Goal: Task Accomplishment & Management: Manage account settings

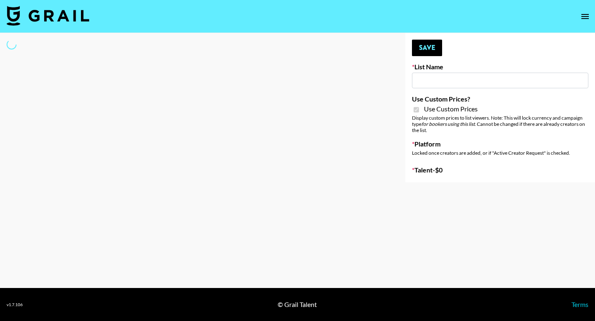
type input "SLG Strategy Game"
checkbox input "true"
select select "Brand"
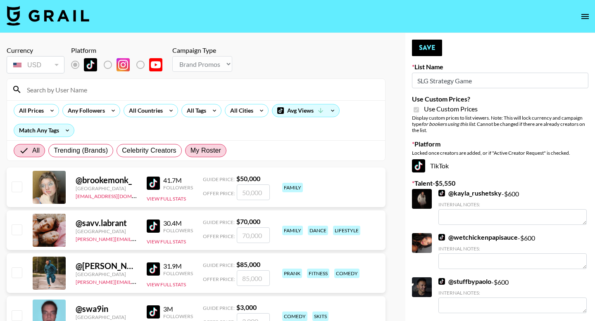
click at [201, 152] on span "My Roster" at bounding box center [205, 151] width 31 height 10
click at [190, 151] on input "My Roster" at bounding box center [190, 151] width 0 height 0
radio input "true"
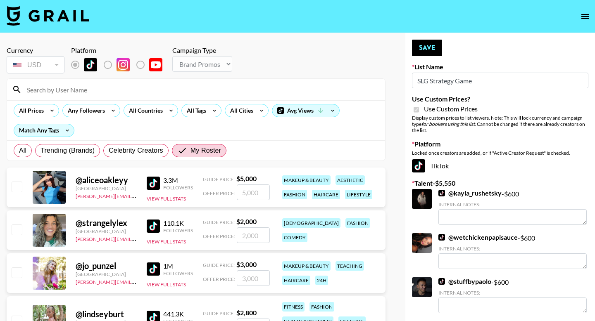
scroll to position [33, 0]
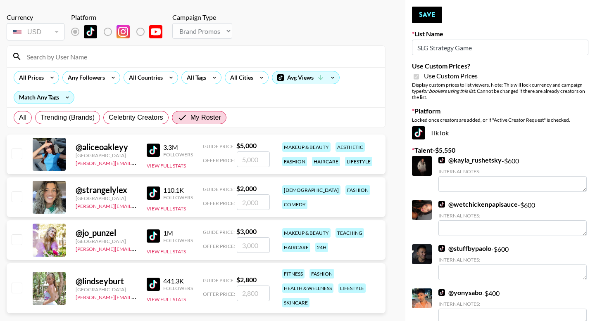
click at [17, 195] on input "checkbox" at bounding box center [17, 197] width 10 height 10
checkbox input "true"
drag, startPoint x: 254, startPoint y: 201, endPoint x: 249, endPoint y: 201, distance: 4.5
click at [249, 201] on input "2000" at bounding box center [253, 202] width 33 height 16
drag, startPoint x: 258, startPoint y: 201, endPoint x: 237, endPoint y: 200, distance: 20.7
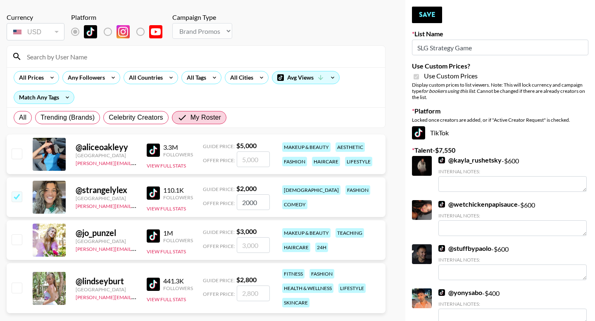
click at [237, 200] on input "2000" at bounding box center [253, 202] width 33 height 16
type input "600"
click at [427, 9] on button "Save" at bounding box center [427, 15] width 30 height 17
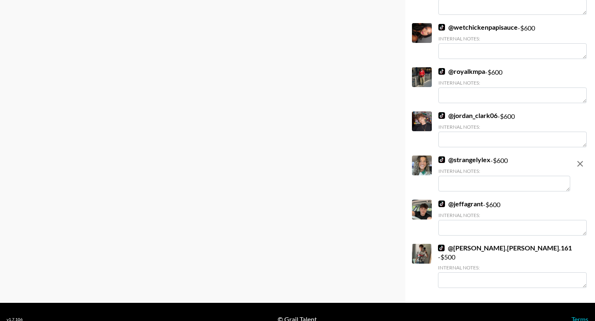
scroll to position [420, 0]
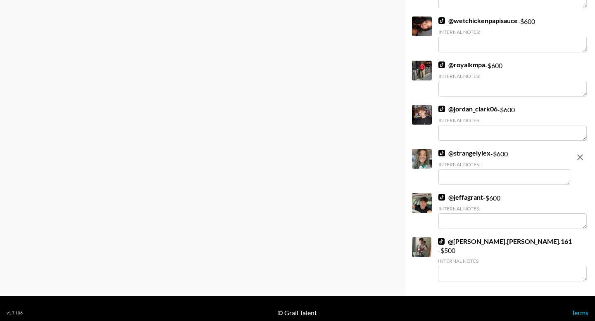
click at [488, 166] on div "Internal Notes:" at bounding box center [504, 164] width 132 height 6
click at [482, 174] on textarea at bounding box center [504, 177] width 132 height 16
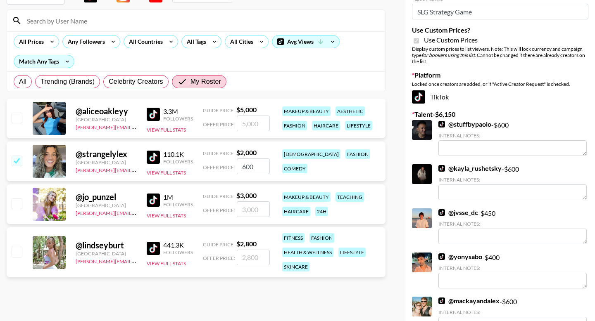
scroll to position [0, 0]
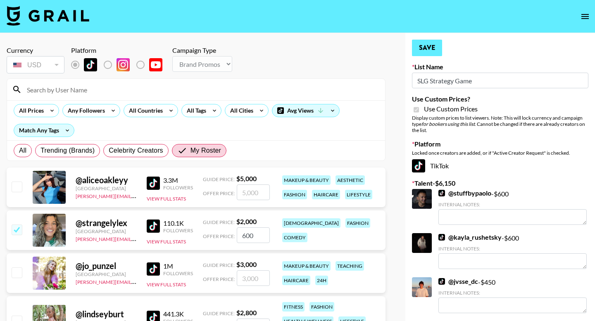
type textarea "Streamer, has twitch and tiktok! Perfect for this!"
click at [434, 46] on button "Save" at bounding box center [427, 48] width 30 height 17
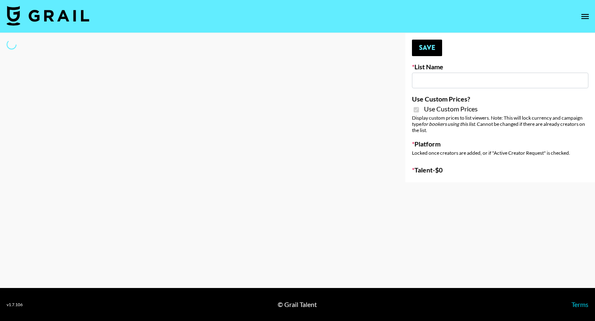
type input "ZENOWELL AI"
checkbox input "true"
select select "Brand"
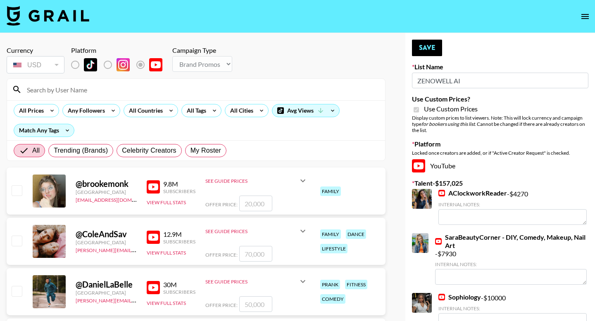
click at [201, 158] on div "All Trending (Brands) Celebrity Creators My Roster" at bounding box center [120, 151] width 216 height 20
click at [208, 152] on span "My Roster" at bounding box center [205, 151] width 31 height 10
click at [190, 151] on input "My Roster" at bounding box center [190, 151] width 0 height 0
radio input "true"
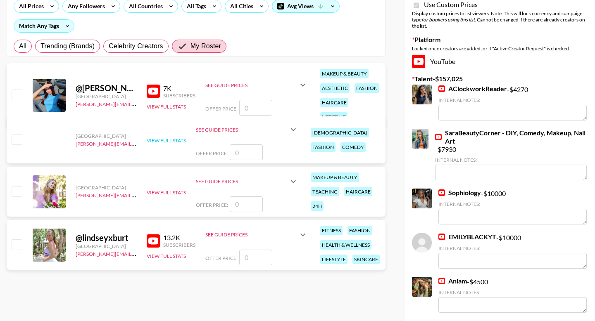
scroll to position [107, 0]
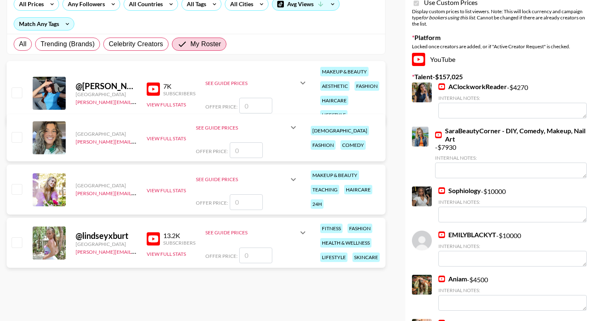
click at [21, 239] on input "checkbox" at bounding box center [17, 242] width 10 height 10
click at [15, 247] on input "checkbox" at bounding box center [17, 242] width 10 height 10
click at [16, 245] on input "checkbox" at bounding box center [17, 242] width 10 height 10
click at [18, 244] on input "checkbox" at bounding box center [17, 242] width 10 height 10
checkbox input "false"
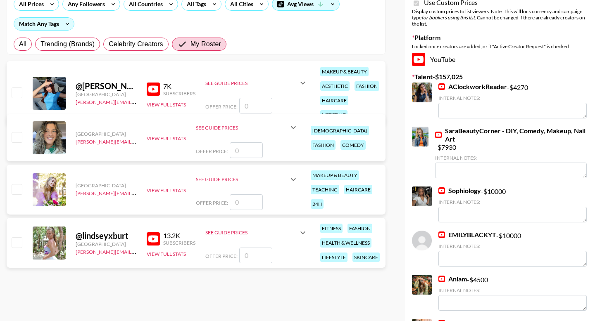
click at [264, 254] on input "number" at bounding box center [255, 256] width 33 height 16
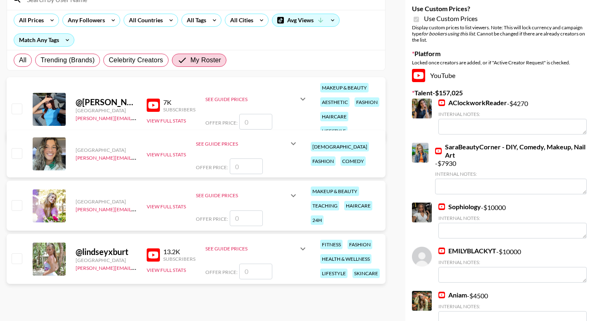
scroll to position [92, 0]
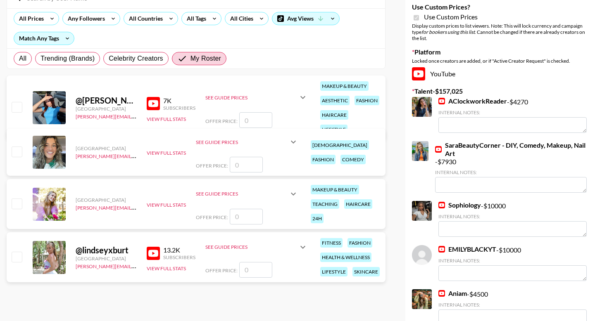
click at [168, 253] on div "13.2K" at bounding box center [179, 250] width 32 height 8
click at [243, 246] on div "See Guide Prices" at bounding box center [251, 247] width 92 height 6
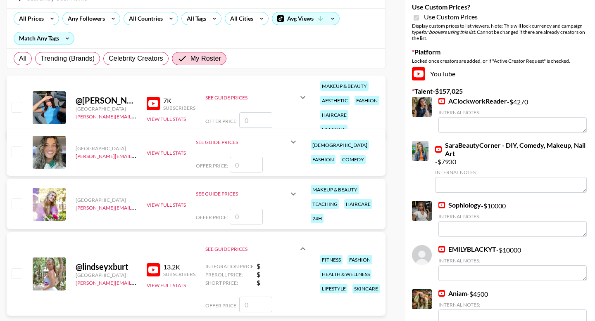
click at [267, 255] on div "See Guide Prices" at bounding box center [256, 249] width 102 height 26
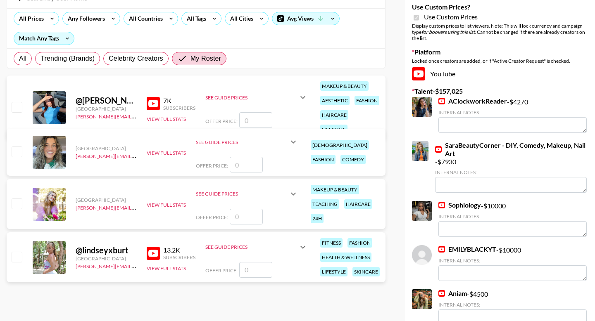
click at [259, 278] on div "@ lindseyxburt United States julia.bird@grail-talent.com 13.2K Subscribers View…" at bounding box center [196, 257] width 379 height 50
click at [261, 269] on input "number" at bounding box center [255, 270] width 33 height 16
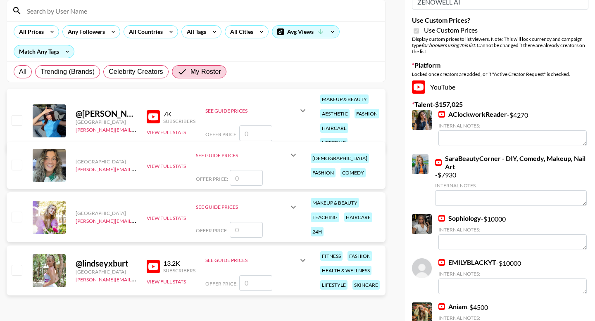
scroll to position [77, 0]
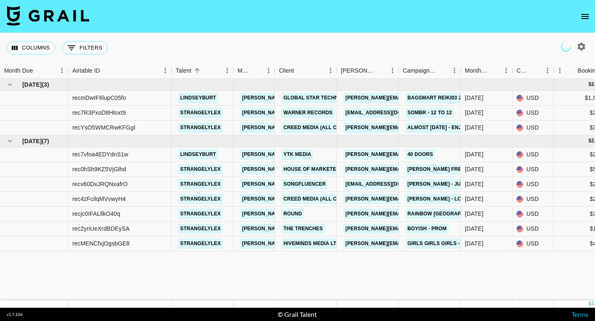
click at [588, 19] on icon "open drawer" at bounding box center [585, 17] width 10 height 10
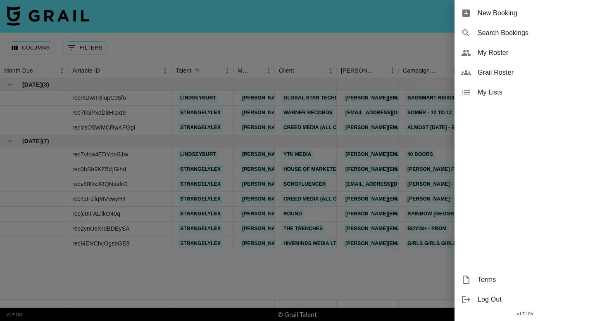
click at [501, 58] on div "My Roster" at bounding box center [524, 53] width 140 height 20
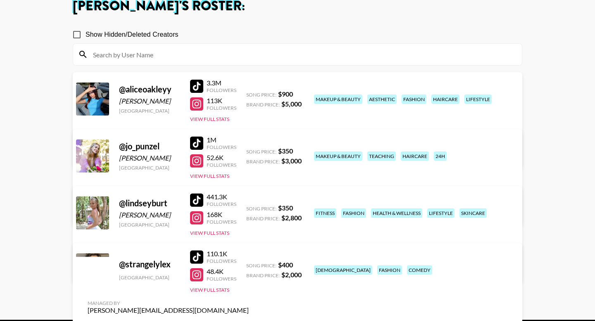
scroll to position [85, 0]
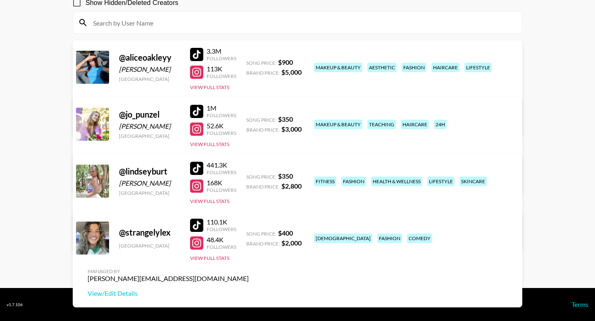
click at [249, 232] on link "View/Edit Details" at bounding box center [168, 236] width 161 height 8
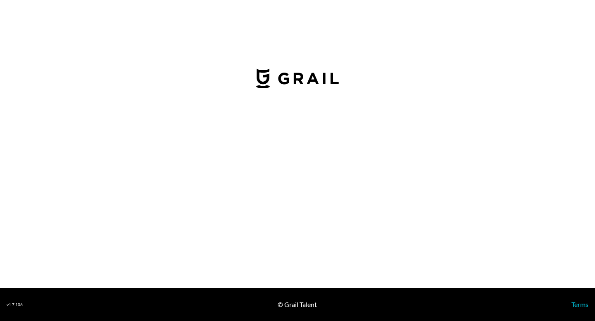
select select "USD"
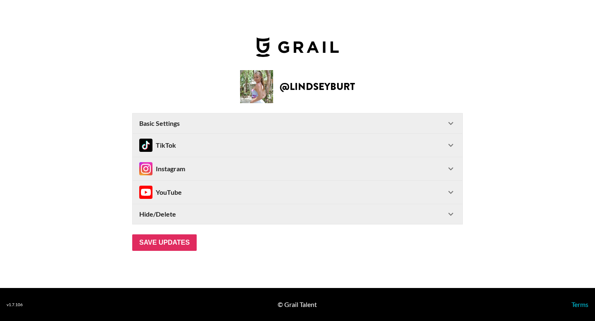
click at [317, 193] on div "YouTube" at bounding box center [292, 192] width 306 height 13
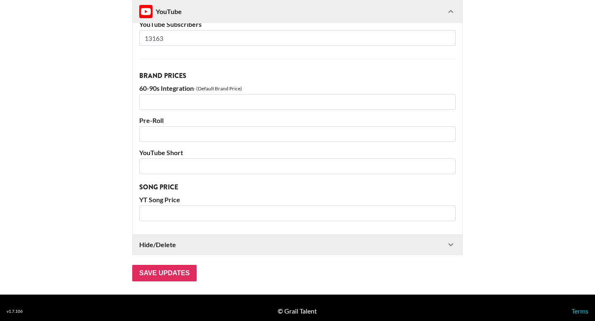
scroll to position [220, 0]
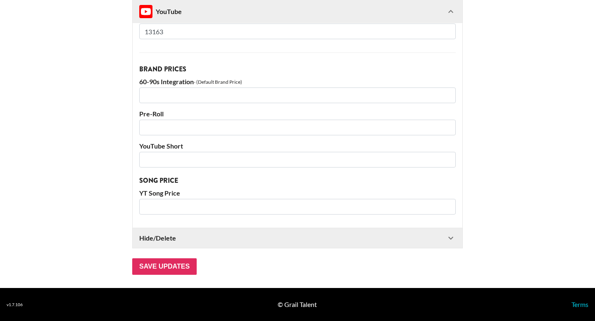
click at [216, 96] on input "number" at bounding box center [297, 96] width 316 height 16
type input "800"
click at [324, 57] on div "Account Information YouTube Channel Handle lindseyxburt YouTube Subscribers 131…" at bounding box center [297, 94] width 329 height 268
click at [204, 161] on input "number" at bounding box center [297, 160] width 316 height 16
type input "800"
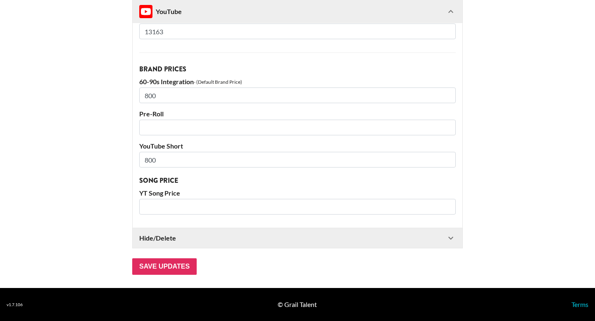
click at [184, 206] on input "number" at bounding box center [297, 207] width 316 height 16
type input "350"
click at [174, 263] on input "Save Updates" at bounding box center [164, 266] width 64 height 17
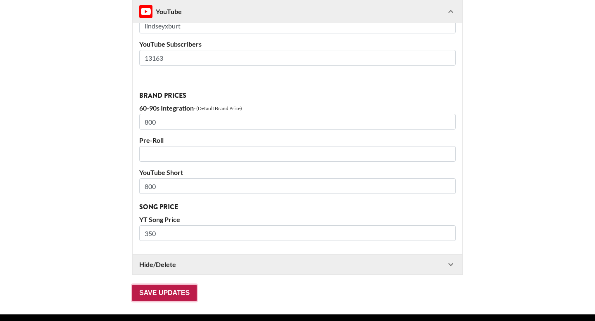
scroll to position [46, 0]
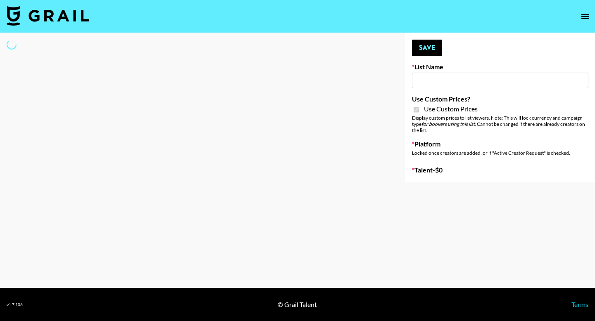
type input "ZENOWELL AI"
checkbox input "true"
select select "Brand"
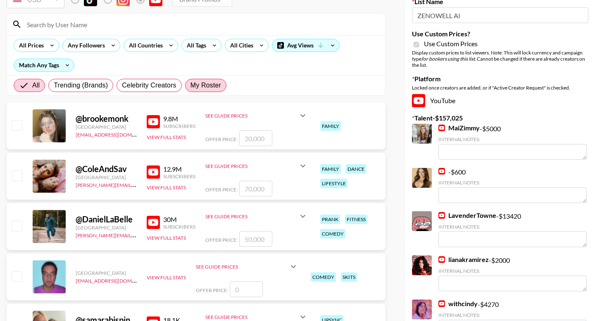
scroll to position [66, 0]
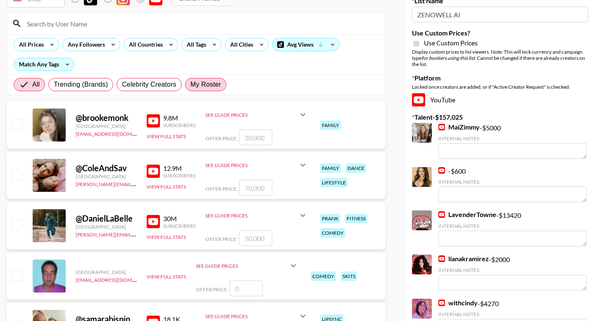
click at [213, 87] on span "My Roster" at bounding box center [205, 85] width 31 height 10
click at [190, 85] on input "My Roster" at bounding box center [190, 85] width 0 height 0
radio input "true"
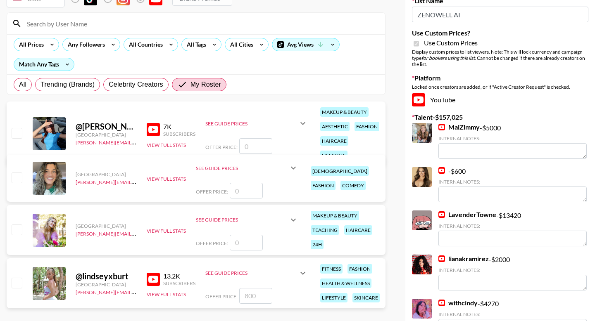
click at [10, 284] on div at bounding box center [16, 284] width 13 height 14
click at [21, 283] on input "checkbox" at bounding box center [17, 283] width 10 height 10
checkbox input "true"
type input "800"
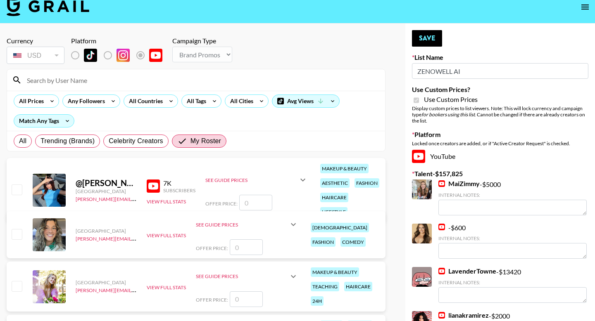
scroll to position [0, 0]
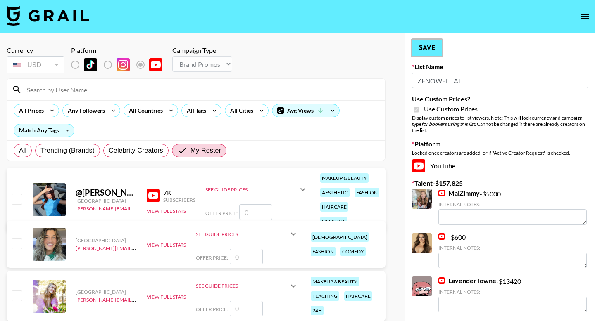
click at [430, 44] on button "Save" at bounding box center [427, 48] width 30 height 17
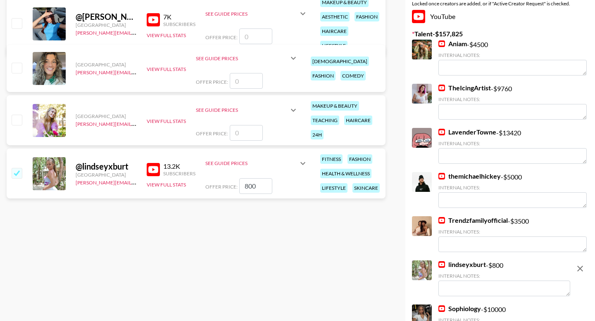
scroll to position [184, 0]
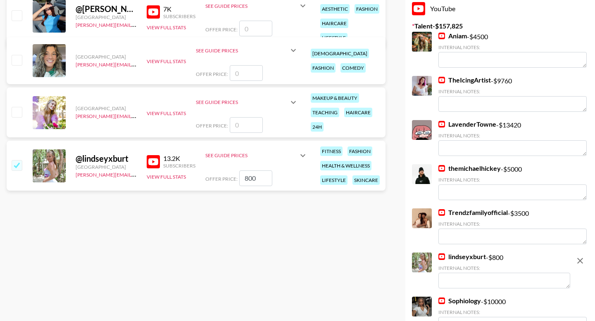
click at [462, 289] on div "lindseyxburt - $ 800 Internal Notes:" at bounding box center [504, 272] width 132 height 38
click at [464, 284] on textarea at bounding box center [504, 281] width 132 height 16
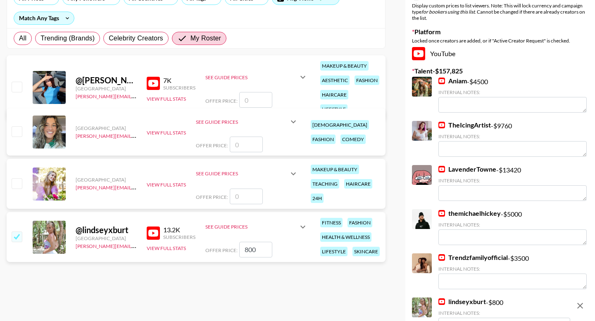
scroll to position [149, 0]
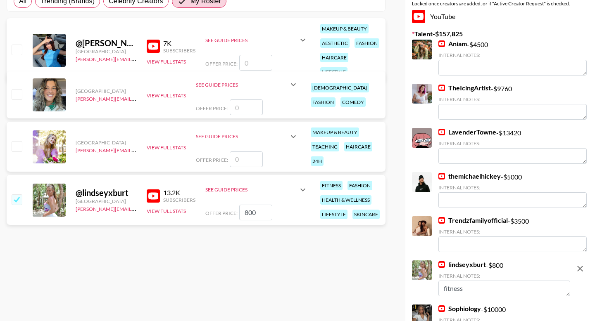
click at [474, 282] on textarea "fitness" at bounding box center [504, 289] width 132 height 16
click at [467, 289] on textarea "fitness wellness" at bounding box center [504, 289] width 132 height 16
click at [464, 288] on textarea "fitness wellness" at bounding box center [504, 289] width 132 height 16
type textarea "fitness,wellness"
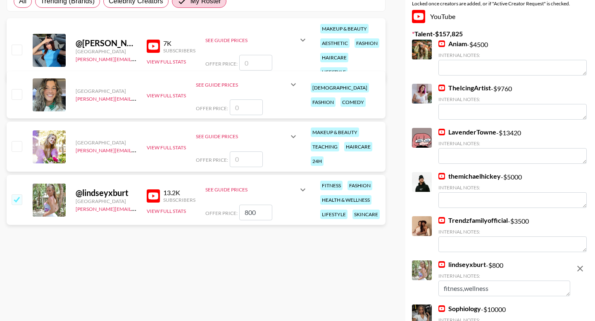
click at [507, 276] on div "Internal Notes:" at bounding box center [504, 276] width 132 height 6
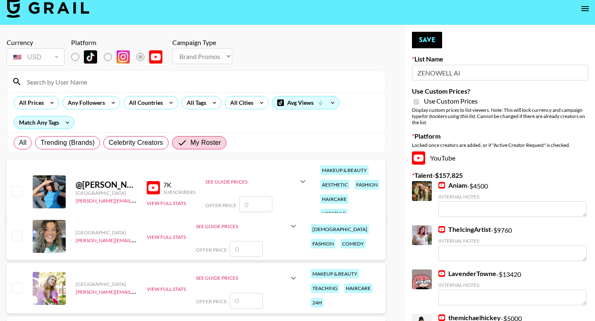
scroll to position [4, 0]
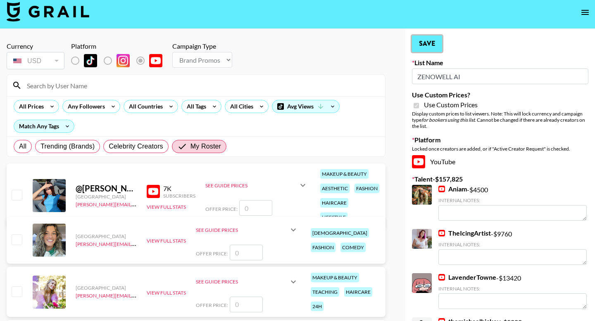
click at [429, 44] on button "Save" at bounding box center [427, 44] width 30 height 17
